Goal: Information Seeking & Learning: Learn about a topic

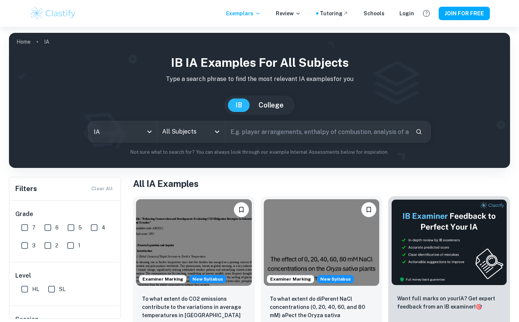
click at [45, 226] on input "6" at bounding box center [47, 227] width 15 height 15
checkbox input "true"
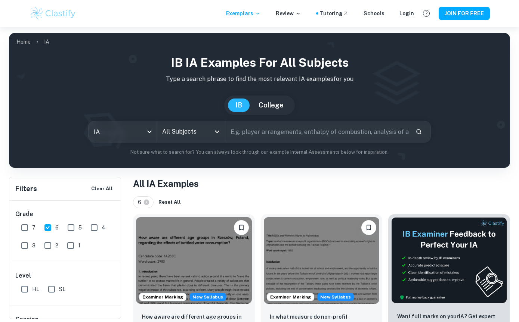
click at [26, 228] on input "7" at bounding box center [24, 227] width 15 height 15
checkbox input "true"
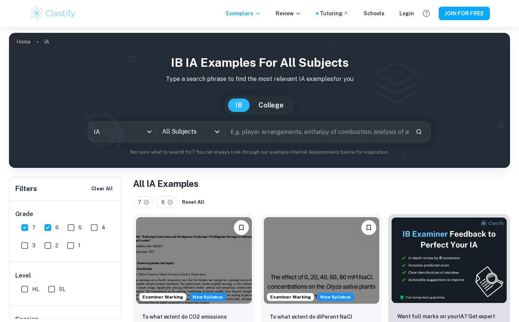
click at [192, 135] on input "All Subjects" at bounding box center [185, 132] width 50 height 14
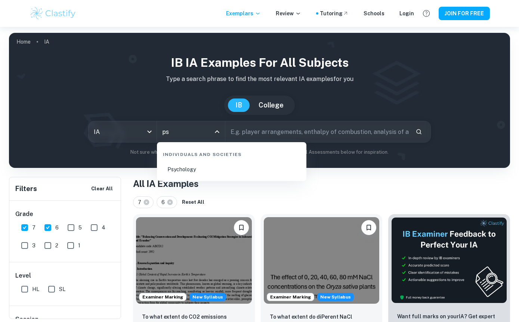
type input "psy"
click at [218, 170] on li "Psychology" at bounding box center [231, 169] width 143 height 17
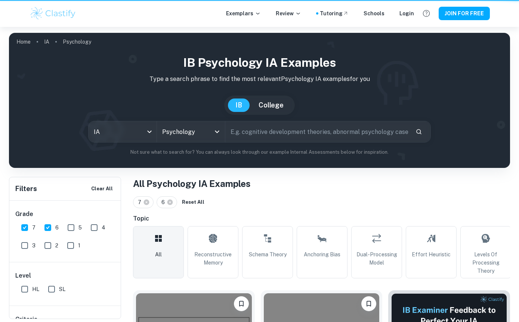
click at [44, 282] on input "SL" at bounding box center [51, 289] width 15 height 15
checkbox input "true"
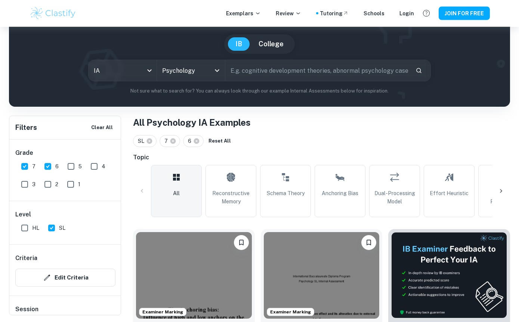
scroll to position [48, 0]
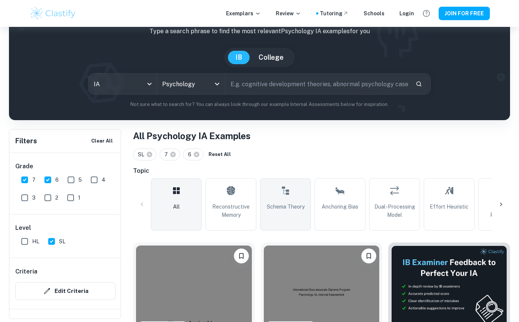
click at [291, 222] on link "Schema Theory" at bounding box center [285, 205] width 51 height 52
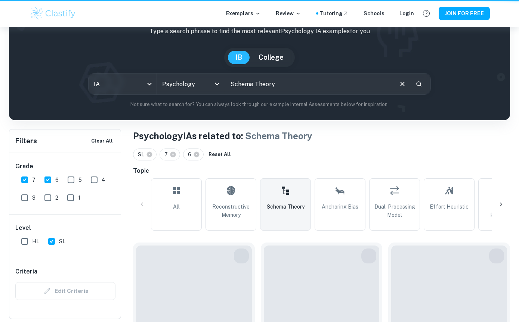
type input "Schema Theory"
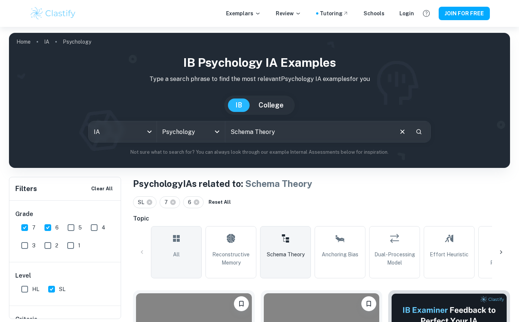
click at [170, 253] on link "All" at bounding box center [176, 252] width 51 height 52
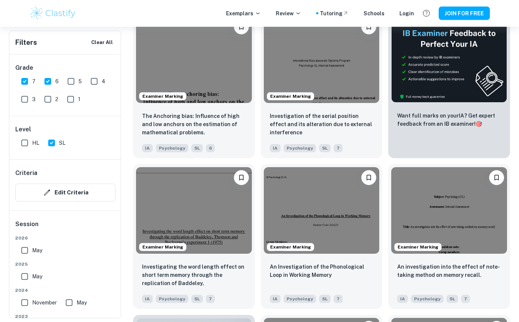
scroll to position [277, 0]
click at [342, 92] on img at bounding box center [322, 58] width 116 height 87
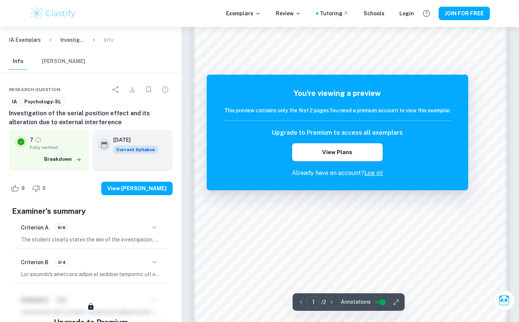
scroll to position [454, 0]
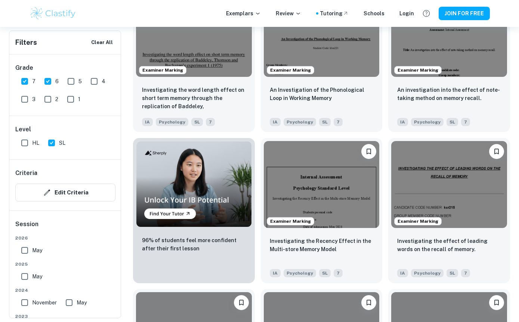
scroll to position [301, 0]
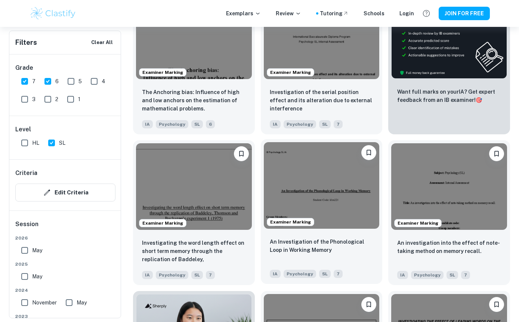
click at [327, 213] on img at bounding box center [322, 185] width 116 height 87
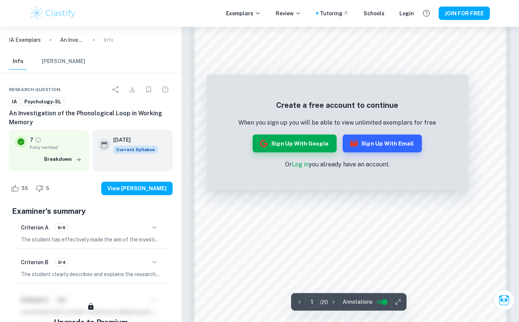
scroll to position [438, 0]
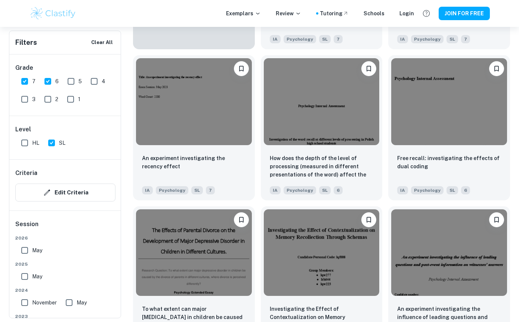
scroll to position [3100, 0]
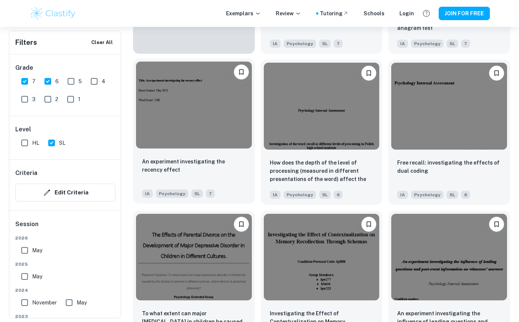
click at [251, 148] on img at bounding box center [194, 105] width 116 height 87
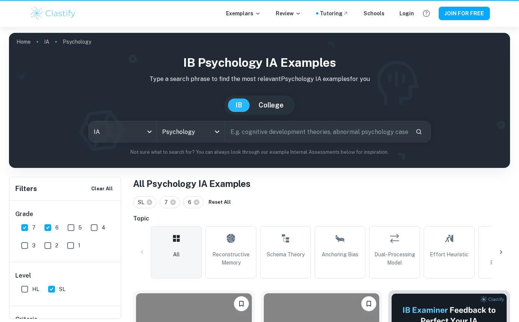
scroll to position [3124, 0]
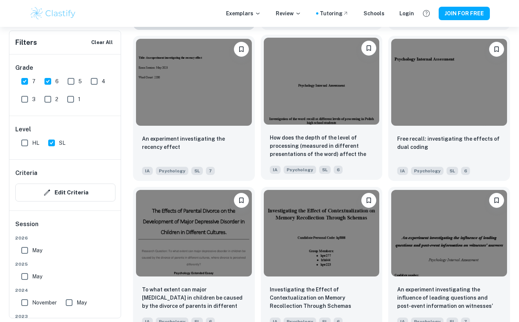
click at [352, 137] on div "How does the depth of the level of processing (measured in different presentati…" at bounding box center [322, 154] width 122 height 52
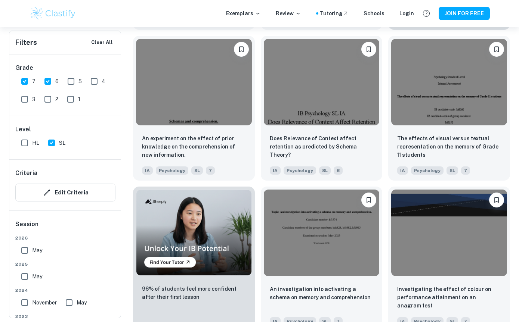
scroll to position [2823, 0]
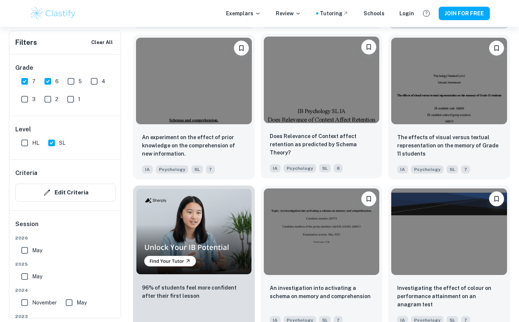
click at [352, 145] on p "Does Relevance of Context affect retention as predicted by Schema Theory?" at bounding box center [322, 144] width 104 height 25
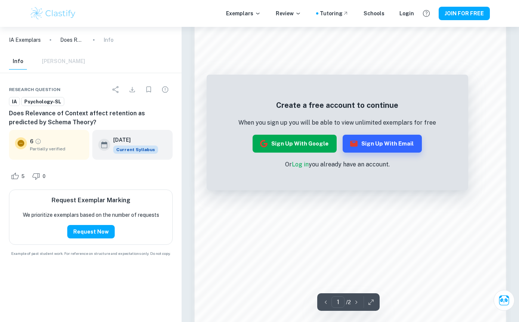
scroll to position [545, 0]
click at [456, 20] on button "JOIN FOR FREE" at bounding box center [464, 13] width 51 height 13
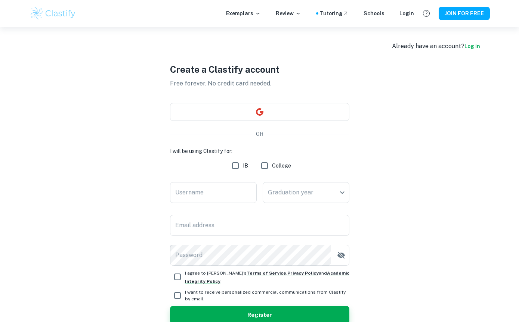
click at [409, 23] on div "Exemplars Review Tutoring Schools Login JOIN FOR FREE" at bounding box center [259, 13] width 519 height 27
click at [517, 52] on div "Already have an account? Log in Create a Clastify account Free forever. No cred…" at bounding box center [259, 193] width 519 height 333
click at [426, 163] on div "Create a Clastify account Free forever. No credit card needed. OR I will be usi…" at bounding box center [260, 193] width 460 height 333
click at [467, 49] on link "Log in" at bounding box center [472, 46] width 16 height 6
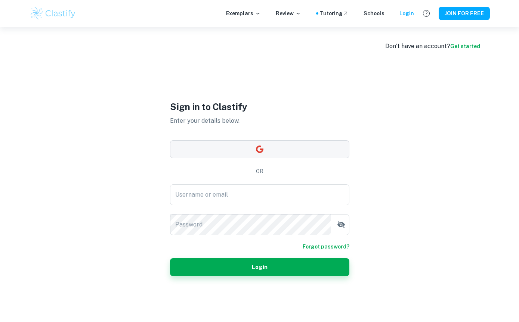
click at [311, 156] on button "button" at bounding box center [259, 149] width 179 height 18
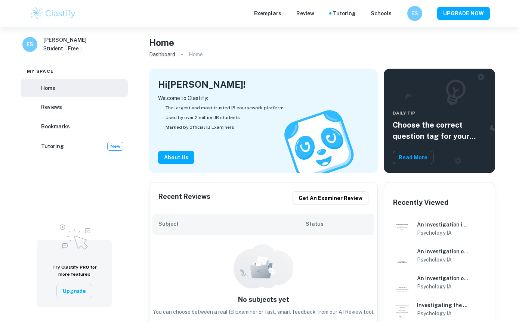
checkbox input "true"
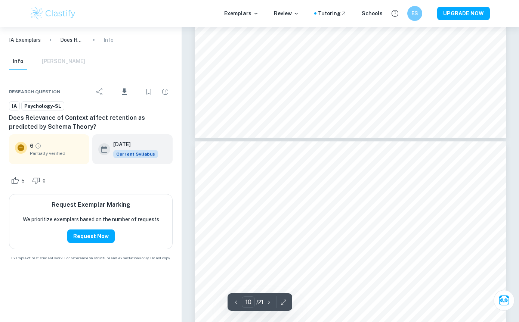
scroll to position [4228, 0]
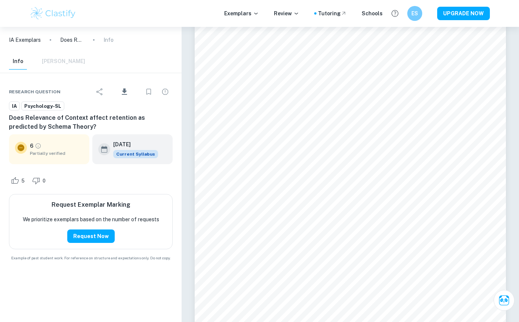
type input "4"
